Goal: Task Accomplishment & Management: Manage account settings

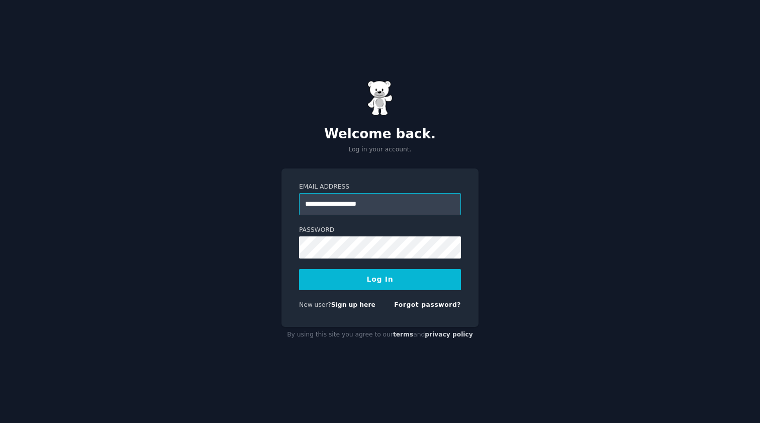
type input "**********"
click at [380, 279] on button "Log In" at bounding box center [380, 279] width 162 height 21
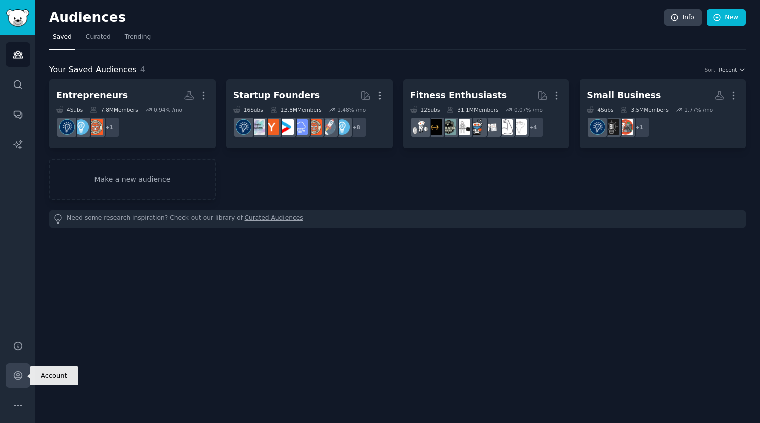
click at [19, 375] on icon "Sidebar" at bounding box center [18, 376] width 8 height 8
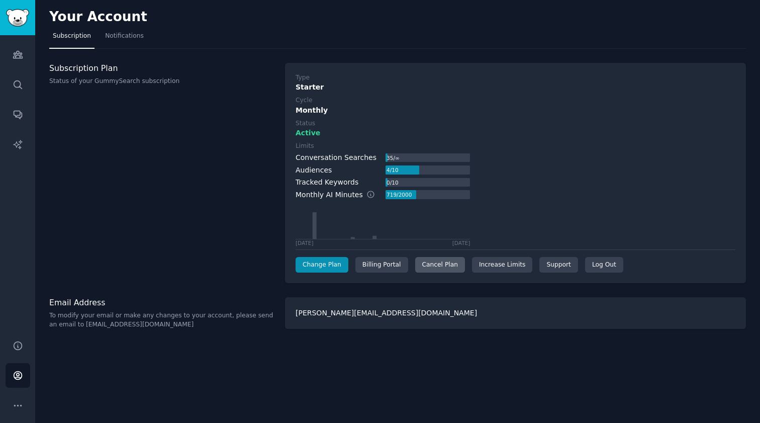
click at [437, 262] on div "Cancel Plan" at bounding box center [440, 265] width 50 height 16
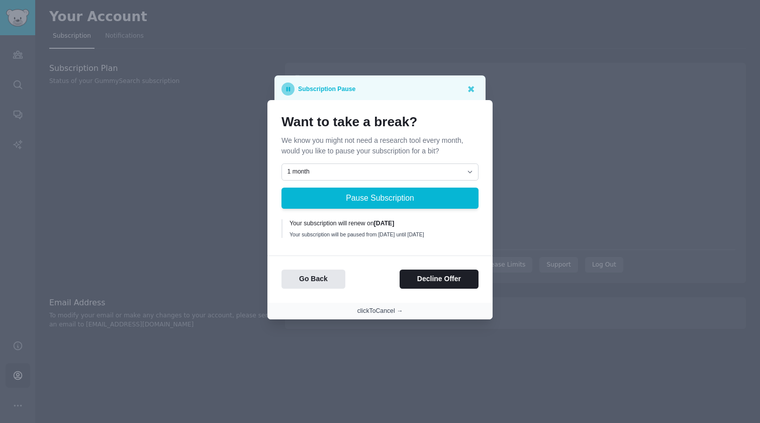
click at [375, 313] on button "clickToCancel →" at bounding box center [380, 311] width 46 height 9
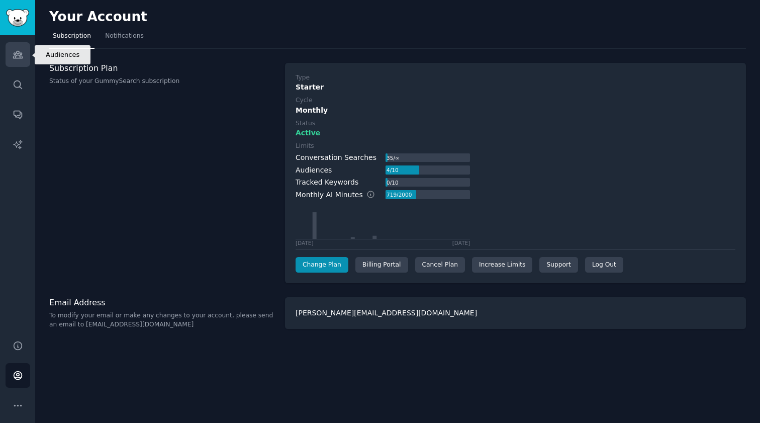
click at [17, 54] on icon "Sidebar" at bounding box center [17, 54] width 9 height 7
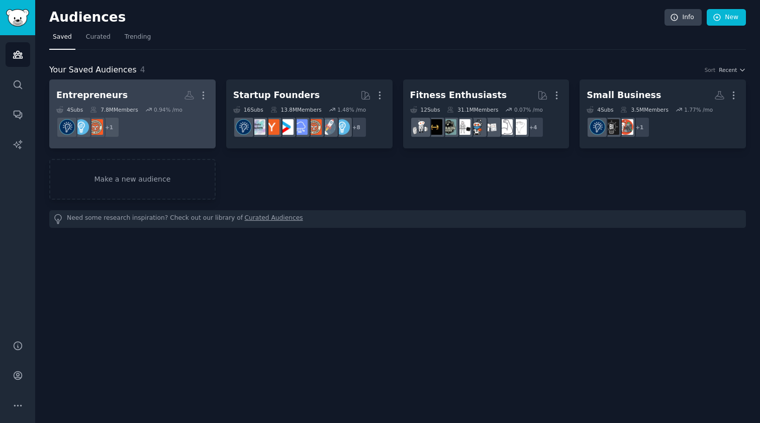
click at [155, 114] on dd "+ 1" at bounding box center [132, 127] width 152 height 28
